Goal: Communication & Community: Answer question/provide support

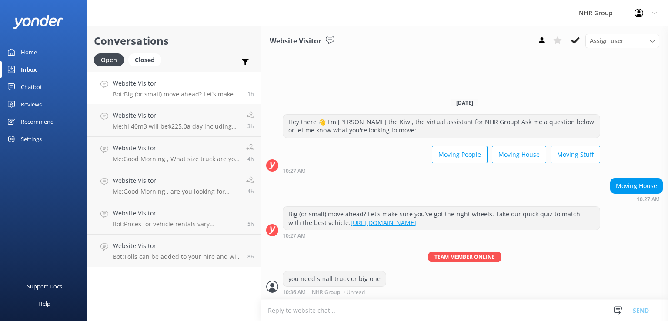
click at [142, 86] on h4 "Website Visitor" at bounding box center [177, 84] width 128 height 10
click at [163, 83] on h4 "Website Visitor" at bounding box center [177, 84] width 128 height 10
click at [143, 60] on div "Closed" at bounding box center [144, 60] width 33 height 13
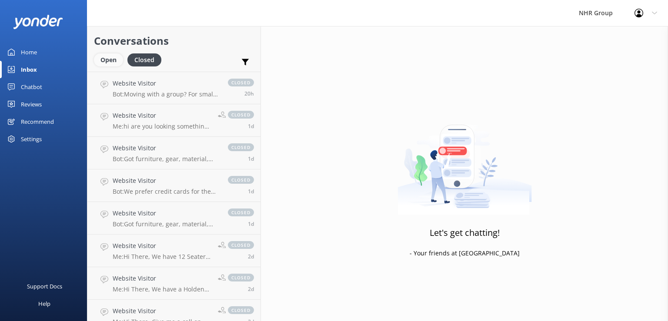
click at [108, 60] on div "Open" at bounding box center [108, 60] width 29 height 13
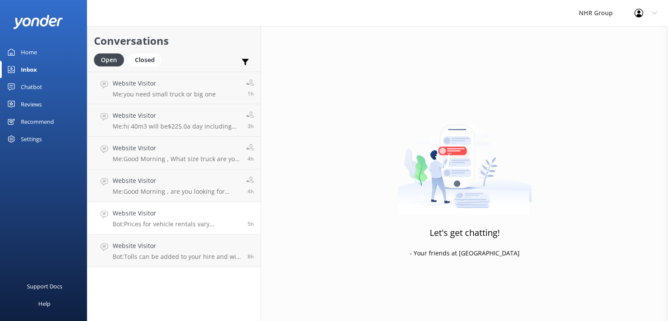
click at [194, 234] on link "Website Visitor Bot: Prices for vehicle rentals vary depending on the vehicle t…" at bounding box center [173, 218] width 173 height 33
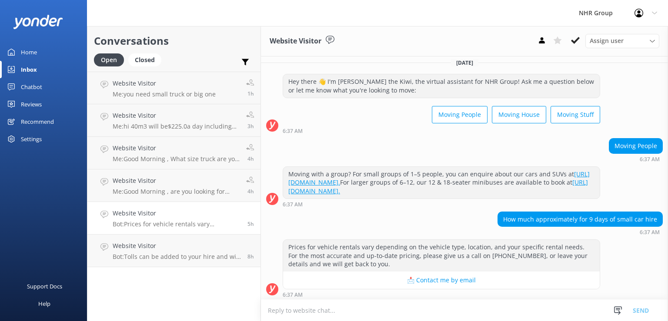
scroll to position [6, 0]
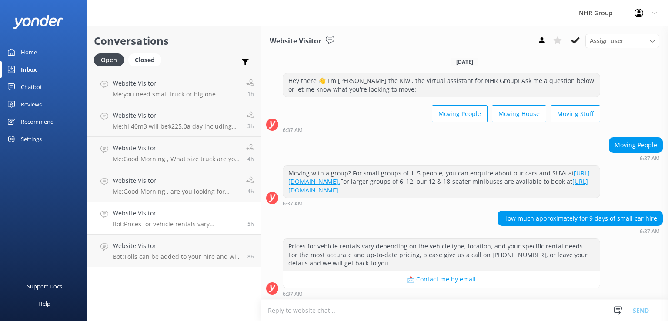
click at [189, 216] on h4 "Website Visitor" at bounding box center [177, 214] width 128 height 10
click at [170, 216] on h4 "Website Visitor" at bounding box center [177, 214] width 128 height 10
click at [165, 186] on div "Website Visitor Me: Good Morning , are you looking for passenger van ? May i as…" at bounding box center [176, 185] width 127 height 19
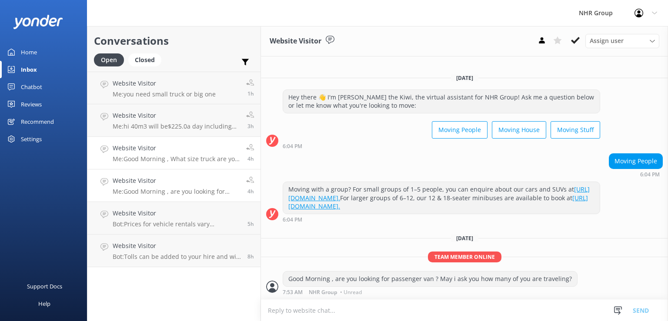
click at [159, 156] on p "Me: Good Morning , What size truck are you looking for ?" at bounding box center [176, 159] width 127 height 8
